Goal: Task Accomplishment & Management: Manage account settings

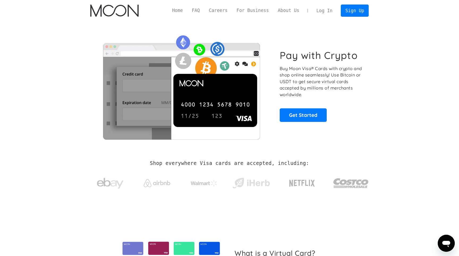
click at [321, 12] on link "Log In" at bounding box center [324, 11] width 25 height 12
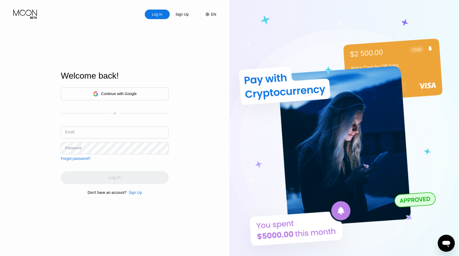
click at [118, 97] on div "Continue with Google" at bounding box center [115, 94] width 44 height 8
